Goal: Transaction & Acquisition: Purchase product/service

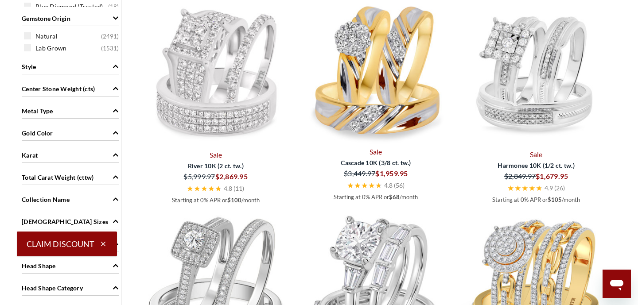
scroll to position [699, 0]
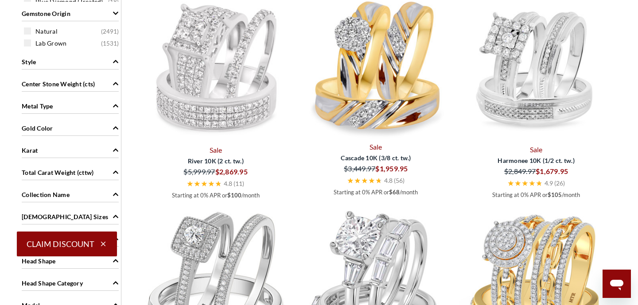
click at [112, 108] on div "Metal Type" at bounding box center [70, 105] width 97 height 17
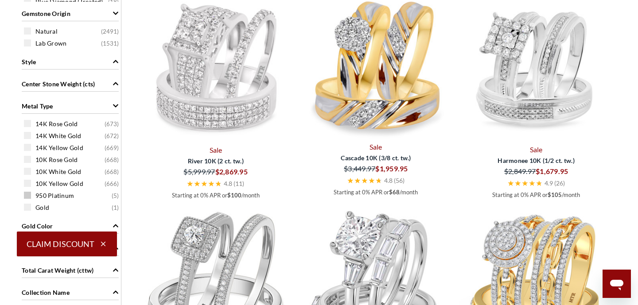
click at [65, 196] on span "950 Platinum" at bounding box center [54, 195] width 39 height 9
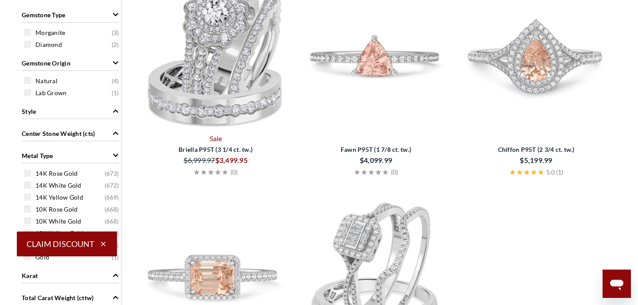
scroll to position [520, 0]
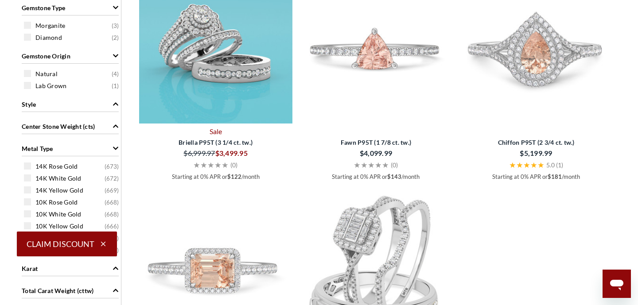
click at [207, 65] on img at bounding box center [215, 46] width 153 height 153
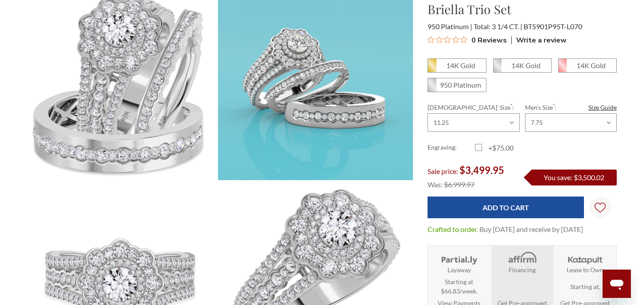
scroll to position [114, 0]
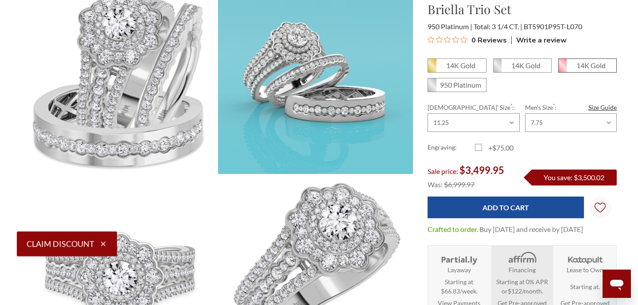
click at [578, 64] on em "14K Gold" at bounding box center [591, 65] width 29 height 8
click at [562, 69] on input "14K Gold" at bounding box center [562, 69] width 0 height 0
radio input "true"
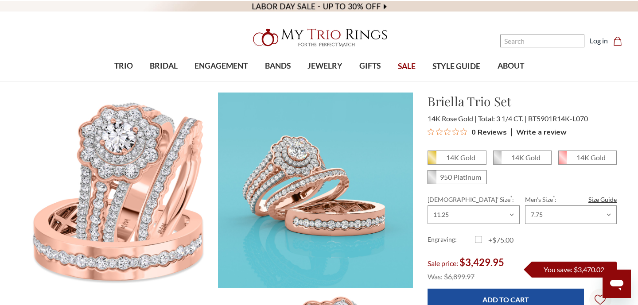
click at [460, 178] on em "950 Platinum" at bounding box center [460, 177] width 41 height 8
click at [432, 180] on input "950 Platinum" at bounding box center [431, 180] width 0 height 0
radio input "true"
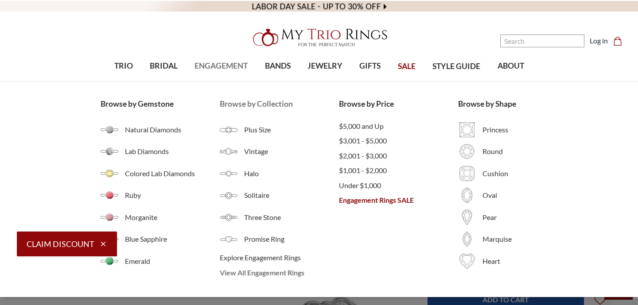
click at [245, 273] on span "View All Engagement Rings" at bounding box center [279, 273] width 119 height 11
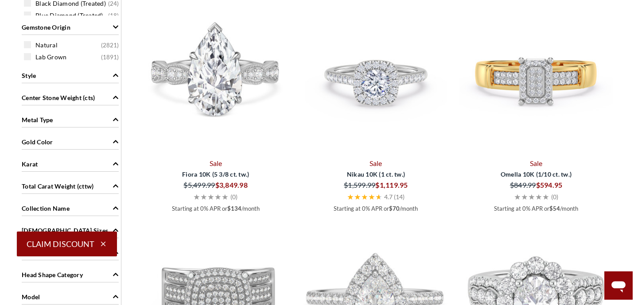
scroll to position [678, 0]
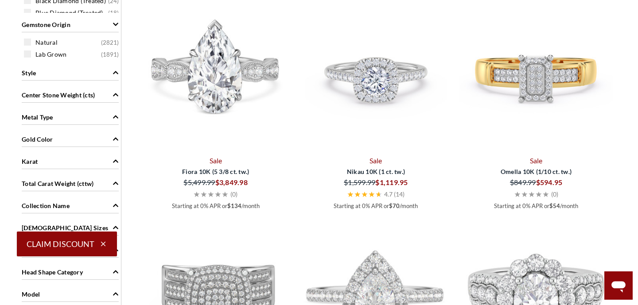
click at [113, 119] on icon "Metal Type" at bounding box center [116, 117] width 6 height 6
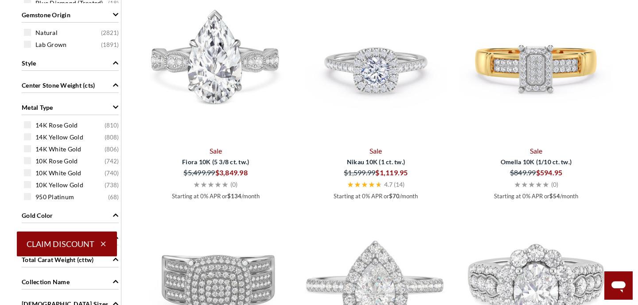
scroll to position [688, 0]
select select "US"
